Goal: Information Seeking & Learning: Check status

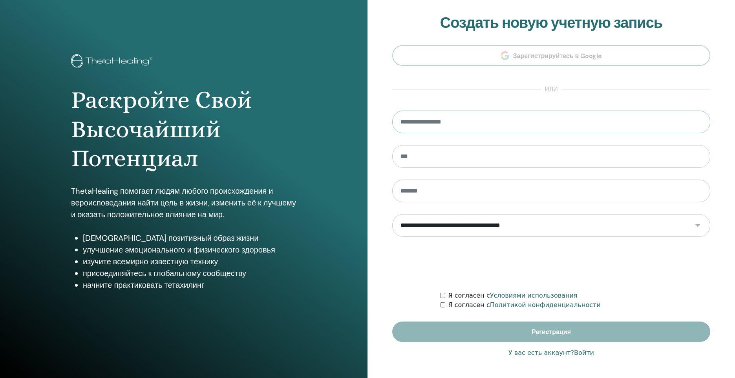
click at [493, 115] on input "email" at bounding box center [551, 122] width 318 height 23
type input "**********"
type input "*******"
type input "*********"
click at [570, 355] on ya-tr-span "У вас есть аккаунт?" at bounding box center [541, 352] width 66 height 7
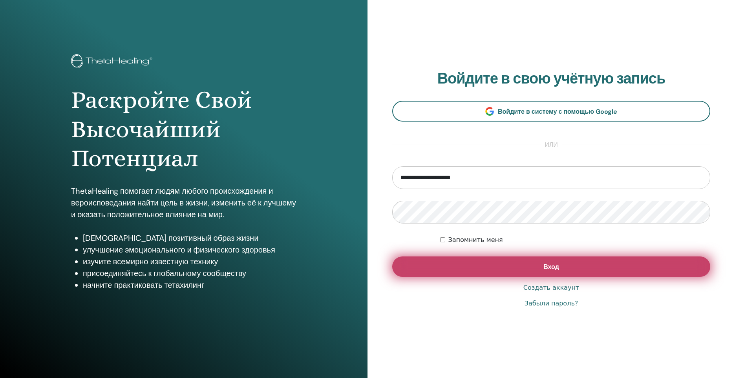
click at [496, 263] on button "Вход" at bounding box center [551, 267] width 318 height 20
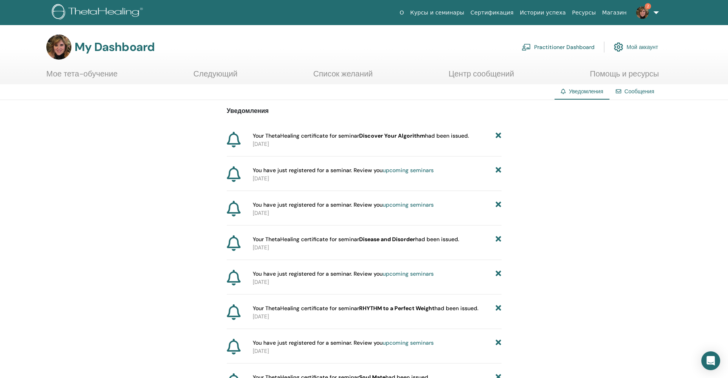
click at [99, 75] on link "Мое тета-обучение" at bounding box center [81, 76] width 71 height 15
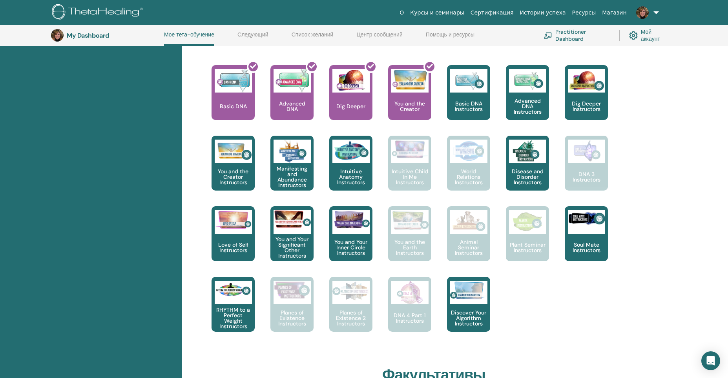
scroll to position [335, 0]
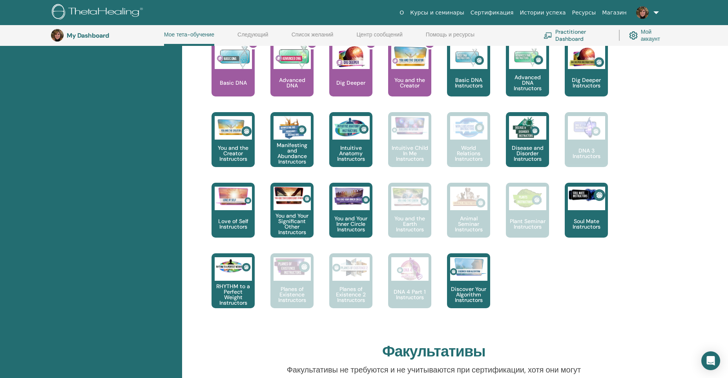
click at [685, 190] on div "Привет, Nadezhda Ваше путешествие начинается здесь; Добро пожаловать в штаб-ква…" at bounding box center [455, 210] width 546 height 877
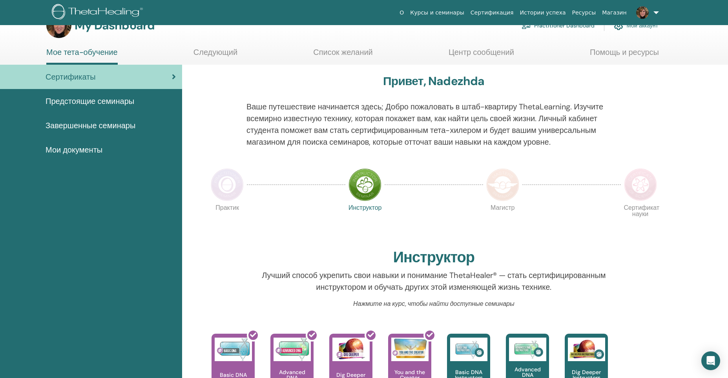
scroll to position [0, 0]
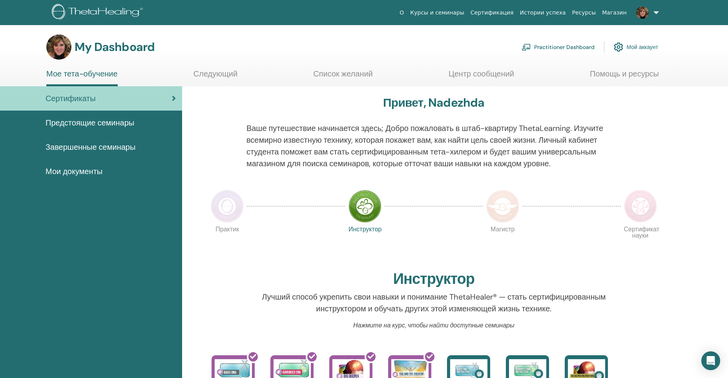
click at [114, 146] on span "Завершенные семинары" at bounding box center [91, 147] width 90 height 12
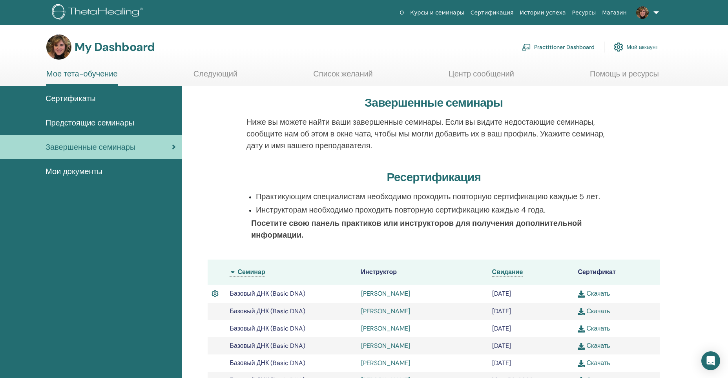
drag, startPoint x: 0, startPoint y: 0, endPoint x: 95, endPoint y: 171, distance: 195.5
click at [95, 171] on span "Мои документы" at bounding box center [74, 172] width 57 height 12
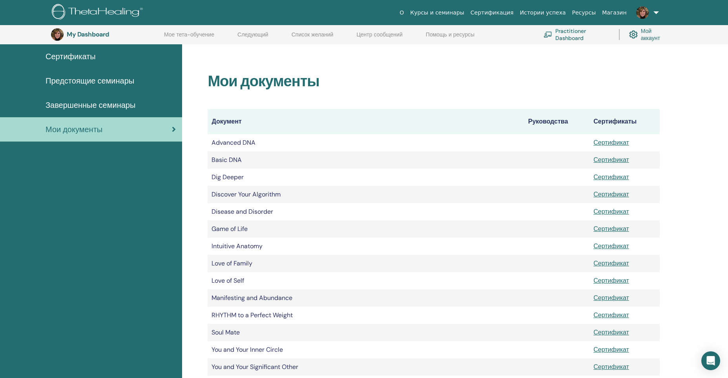
scroll to position [58, 0]
drag, startPoint x: 478, startPoint y: 80, endPoint x: 485, endPoint y: 77, distance: 8.6
click at [478, 80] on h2 "Мои документы" at bounding box center [434, 82] width 452 height 18
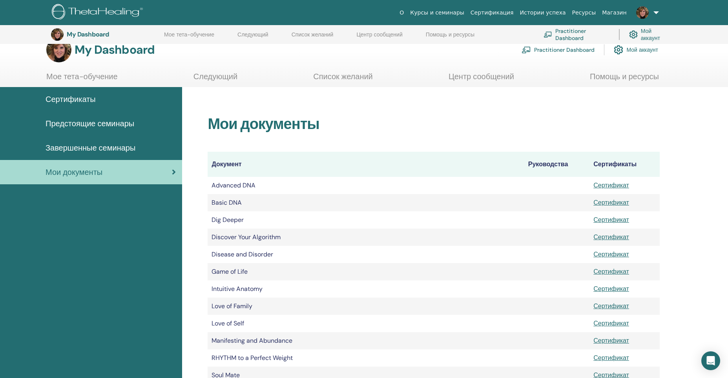
scroll to position [0, 0]
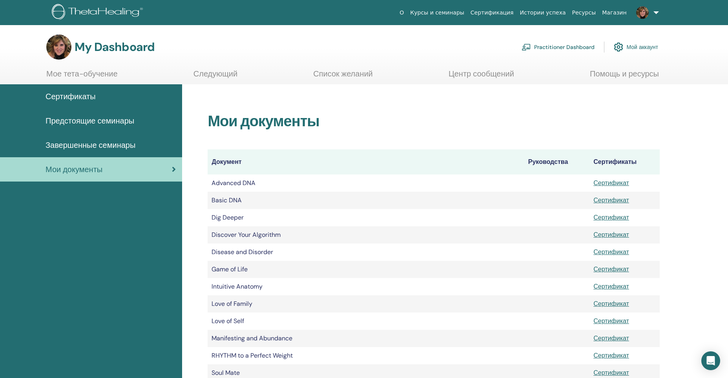
click at [112, 145] on span "Завершенные семинары" at bounding box center [91, 145] width 90 height 12
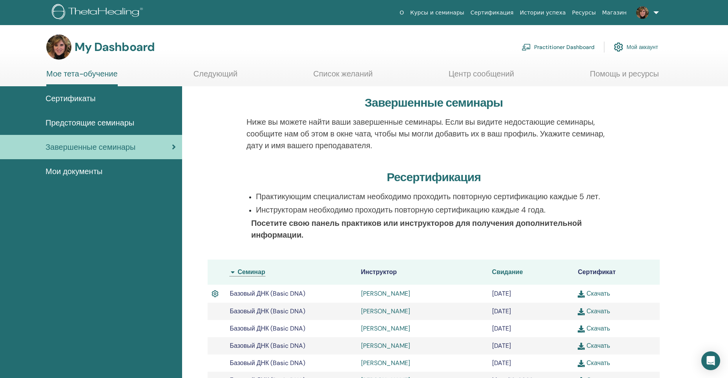
click at [519, 272] on span "Свидание" at bounding box center [507, 272] width 31 height 8
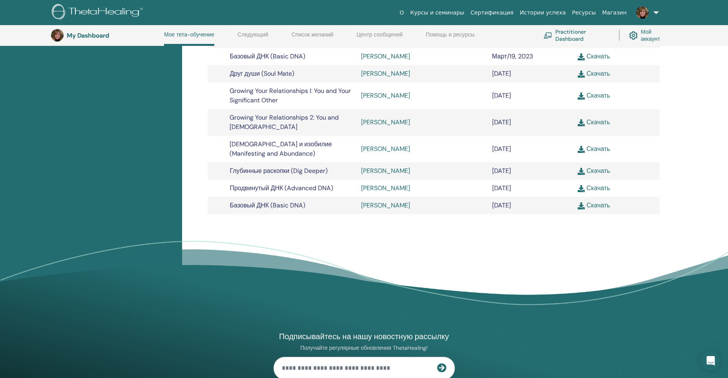
scroll to position [845, 0]
